Goal: Task Accomplishment & Management: Use online tool/utility

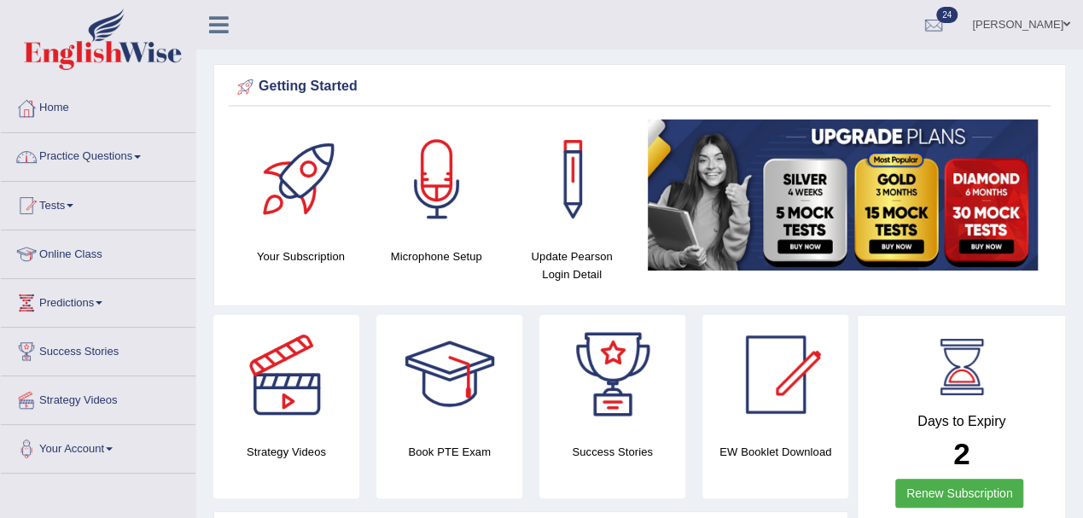
click at [84, 154] on link "Practice Questions" at bounding box center [98, 154] width 194 height 43
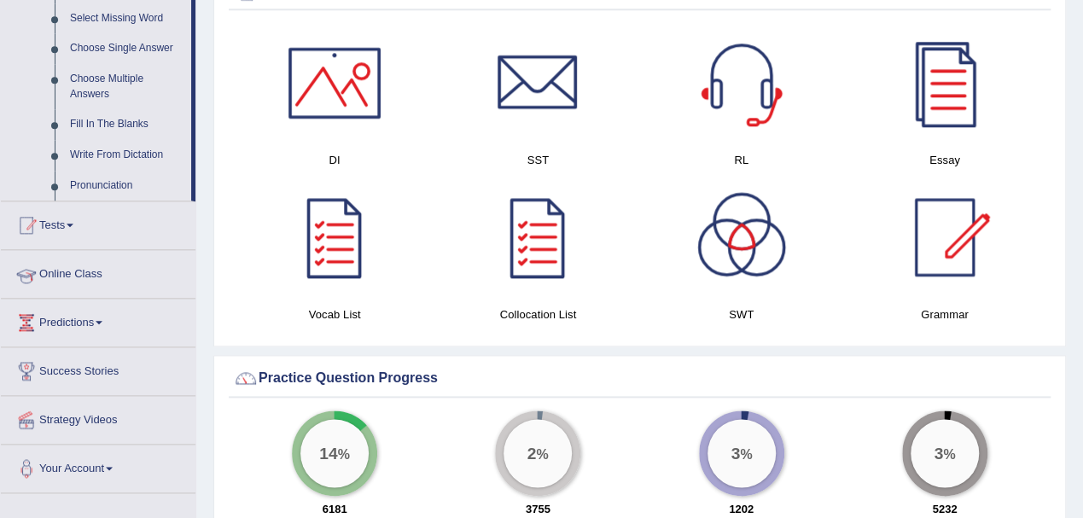
scroll to position [909, 0]
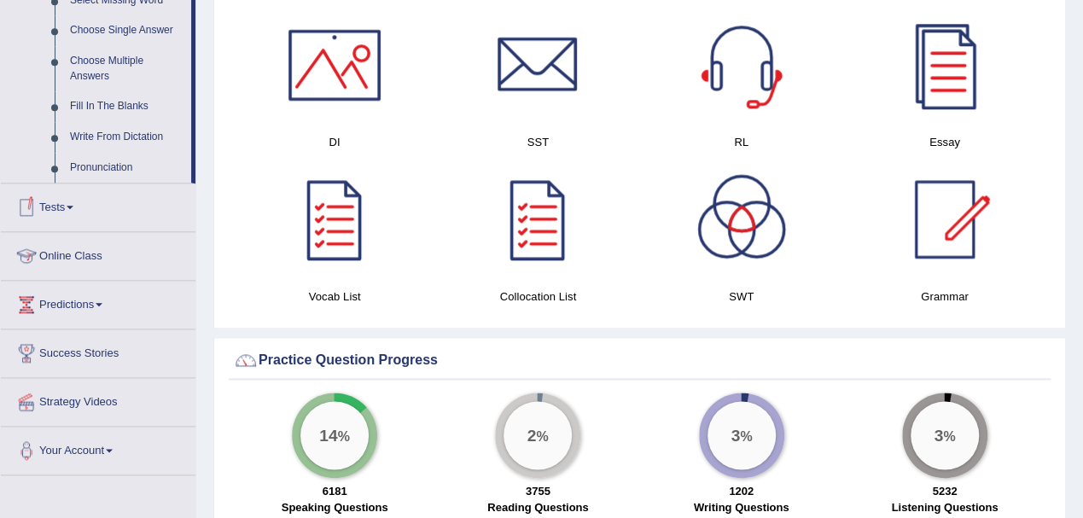
click at [56, 200] on link "Tests" at bounding box center [98, 204] width 194 height 43
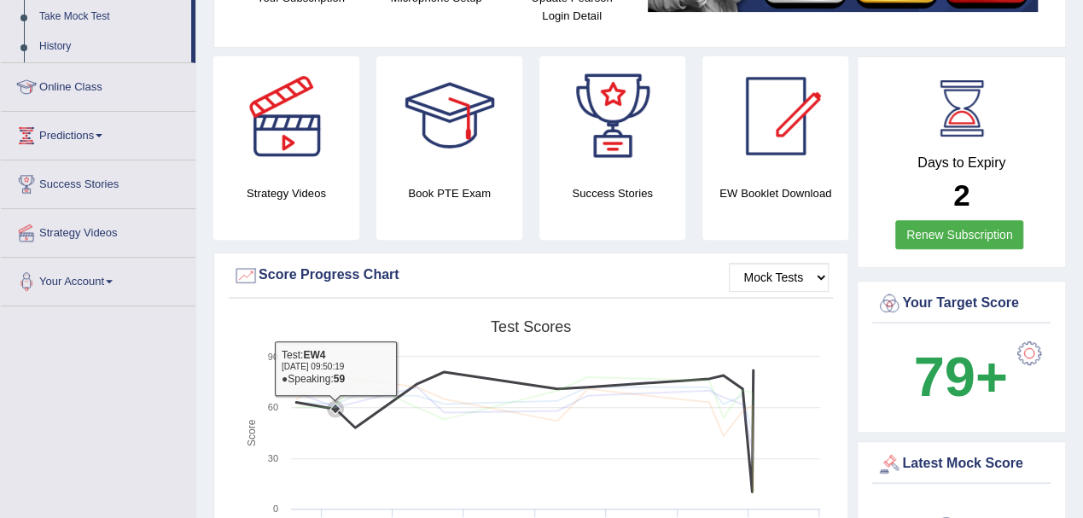
scroll to position [0, 0]
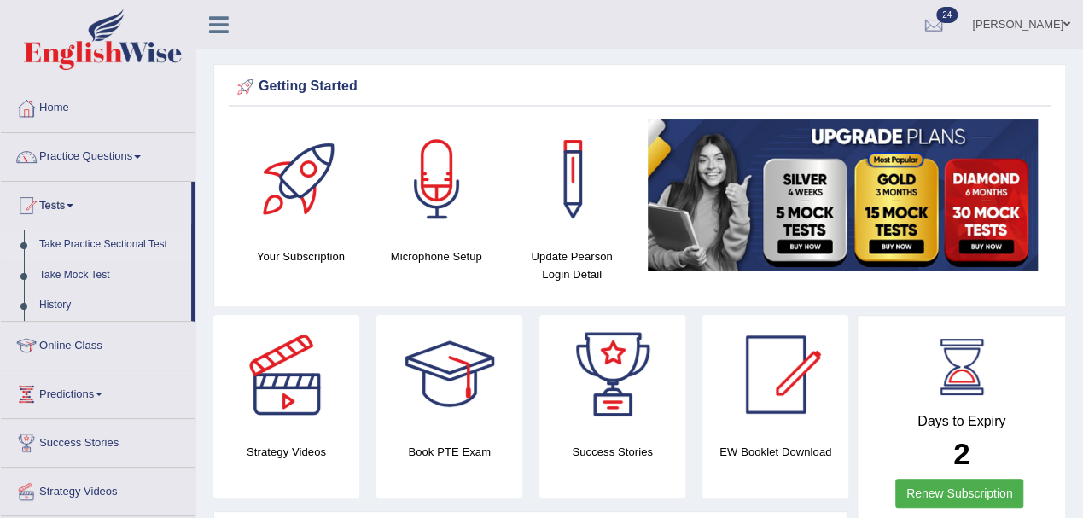
click at [93, 242] on link "Take Practice Sectional Test" at bounding box center [112, 244] width 160 height 31
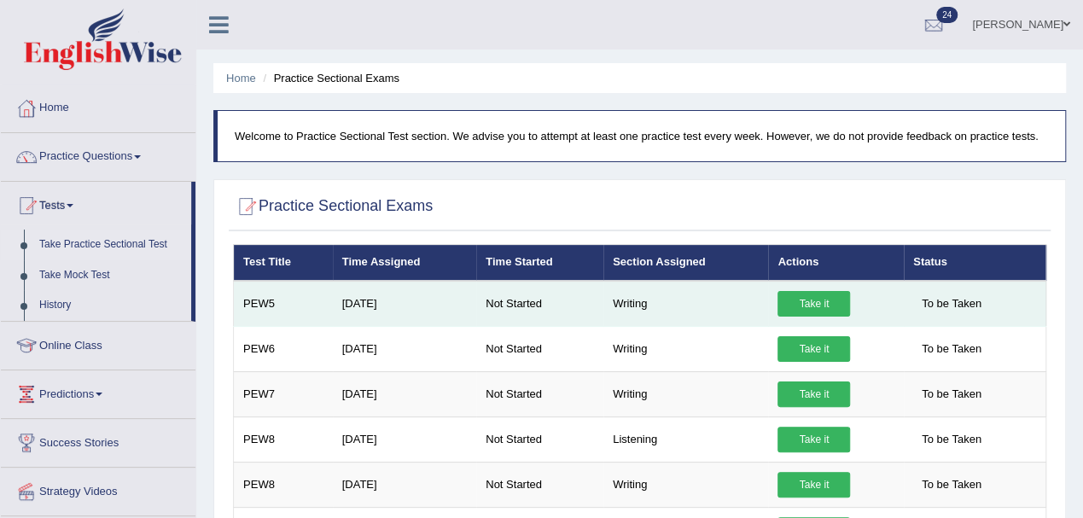
click at [818, 296] on link "Take it" at bounding box center [813, 304] width 73 height 26
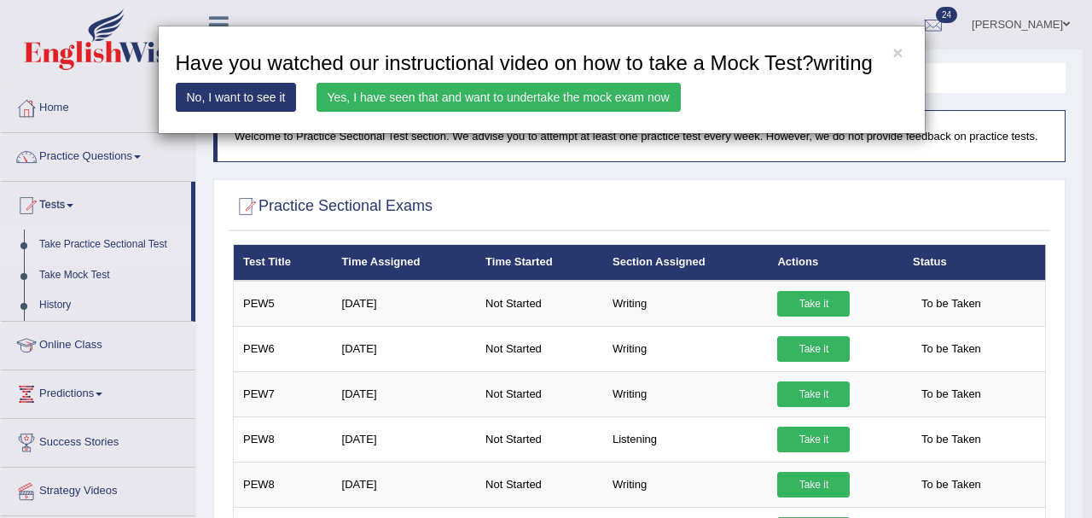
click at [539, 102] on link "Yes, I have seen that and want to undertake the mock exam now" at bounding box center [498, 97] width 364 height 29
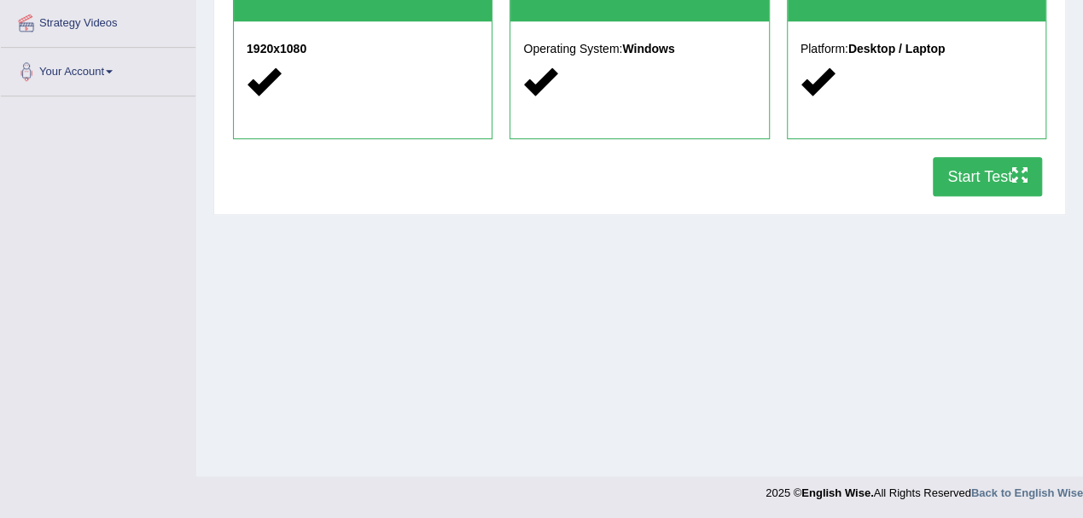
click at [978, 177] on button "Start Test" at bounding box center [986, 176] width 109 height 39
